Goal: Download file/media

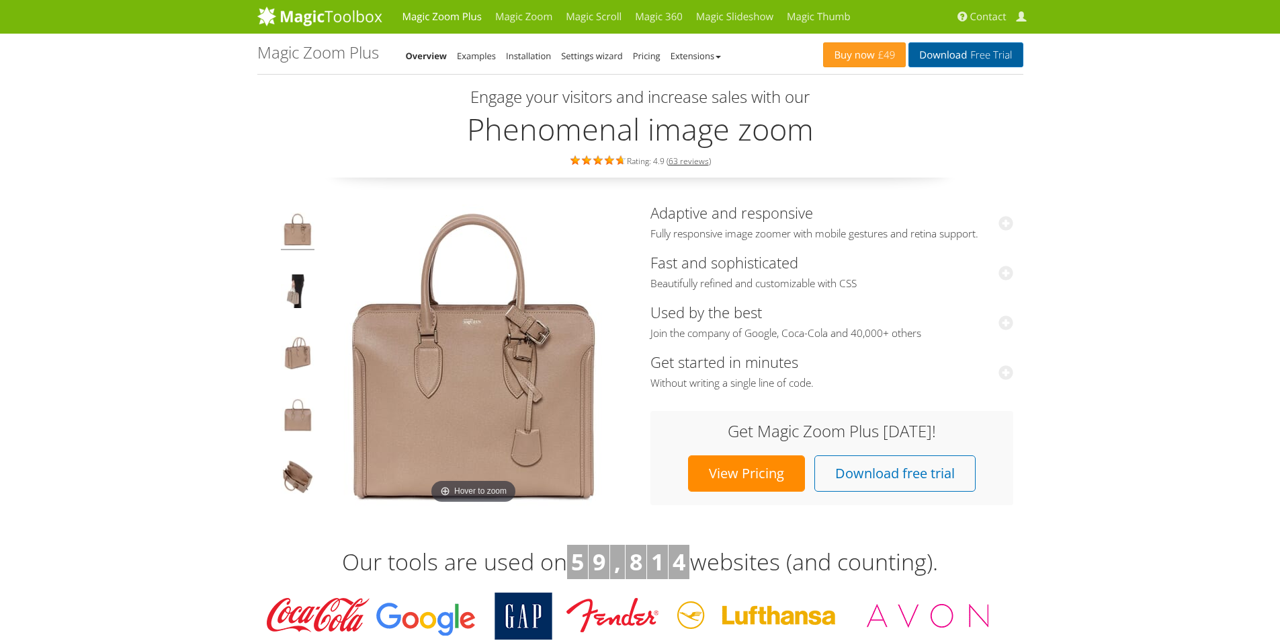
click at [960, 63] on link "Download Free Trial" at bounding box center [966, 54] width 114 height 25
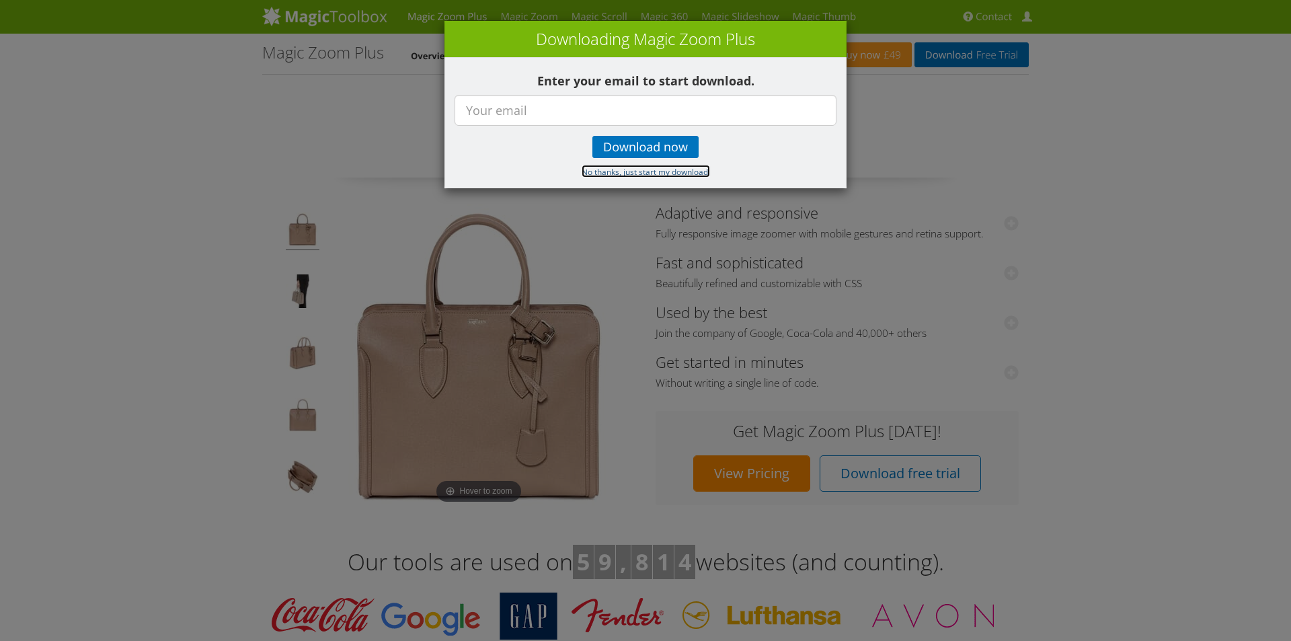
click at [612, 169] on small "No thanks, just start my download." at bounding box center [645, 171] width 128 height 11
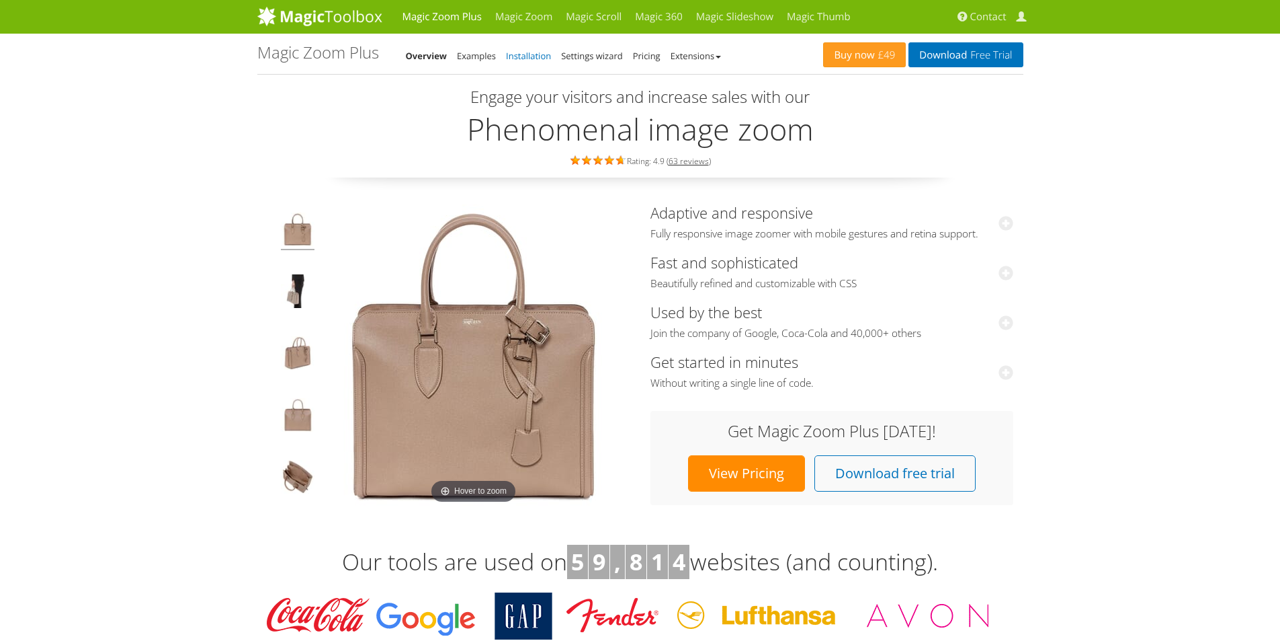
click at [533, 54] on link "Installation" at bounding box center [528, 56] width 45 height 12
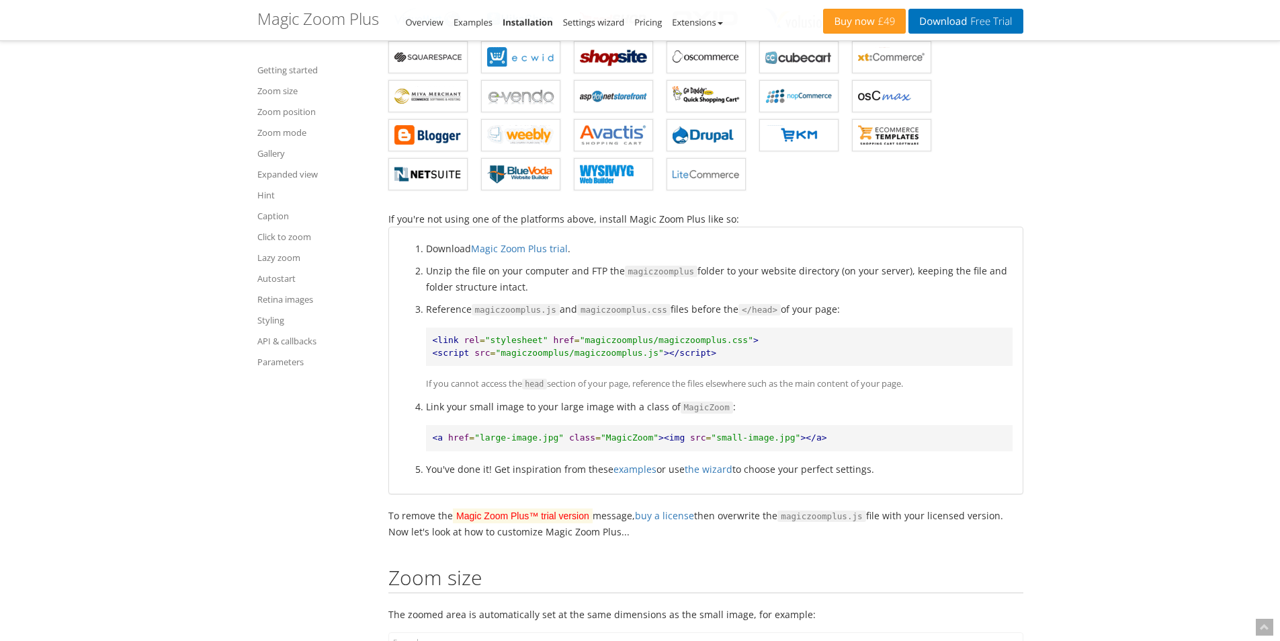
scroll to position [672, 0]
